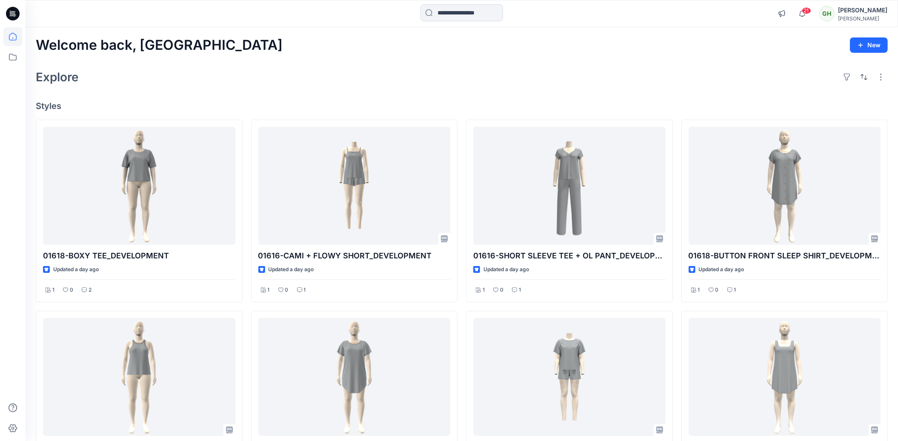
click at [802, 14] on span "21" at bounding box center [806, 10] width 9 height 7
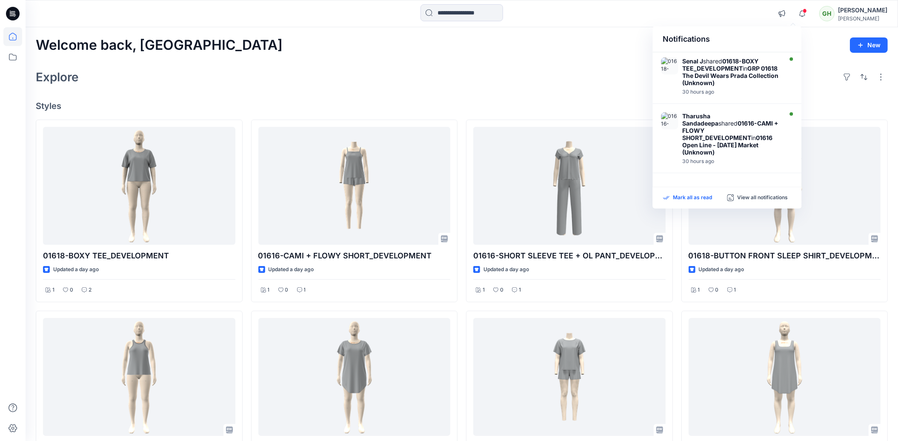
click at [701, 196] on p "Mark all as read" at bounding box center [692, 198] width 39 height 8
click at [443, 86] on div "Explore" at bounding box center [462, 77] width 852 height 20
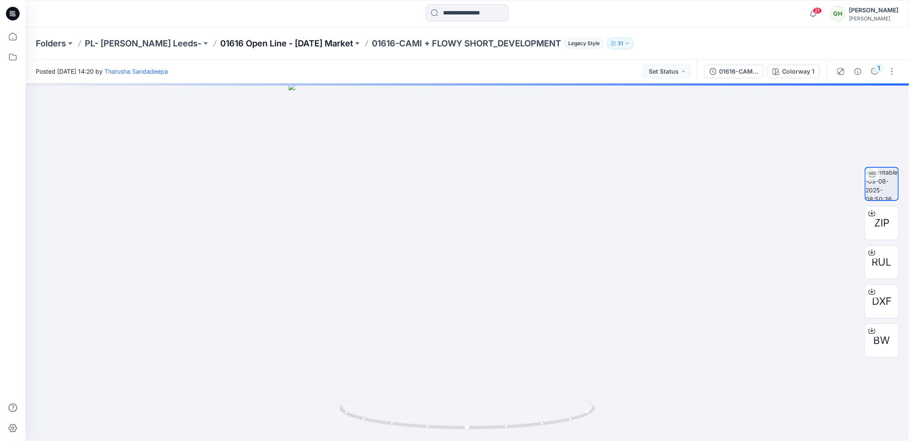
click at [229, 43] on p "01616 Open Line - August 2025 Market" at bounding box center [286, 43] width 133 height 12
